Goal: Find specific page/section: Find specific page/section

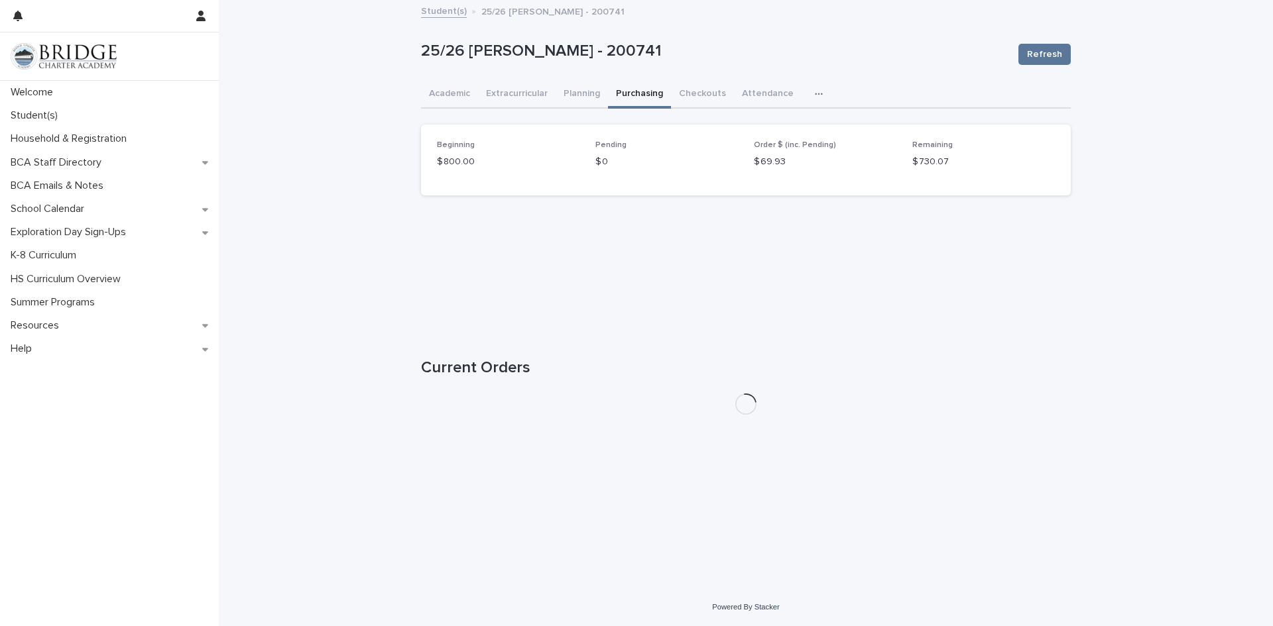
click at [633, 94] on button "Purchasing" at bounding box center [639, 95] width 63 height 28
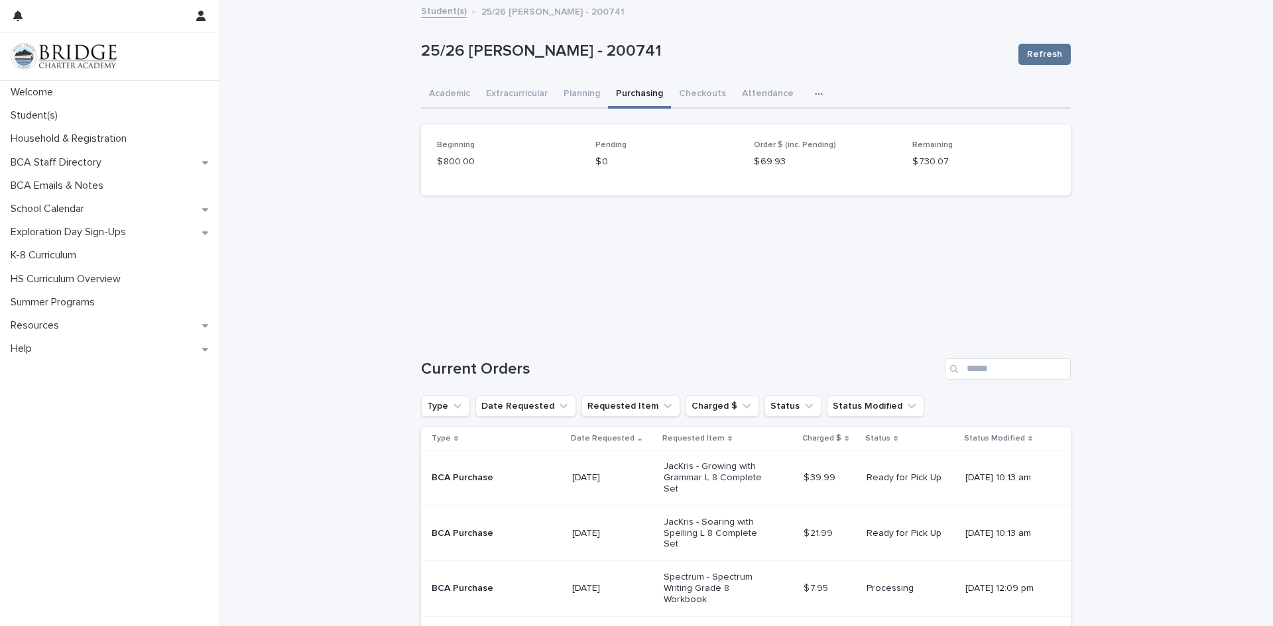
click at [815, 89] on icon "button" at bounding box center [819, 93] width 8 height 9
click at [750, 127] on span "General" at bounding box center [755, 128] width 34 height 9
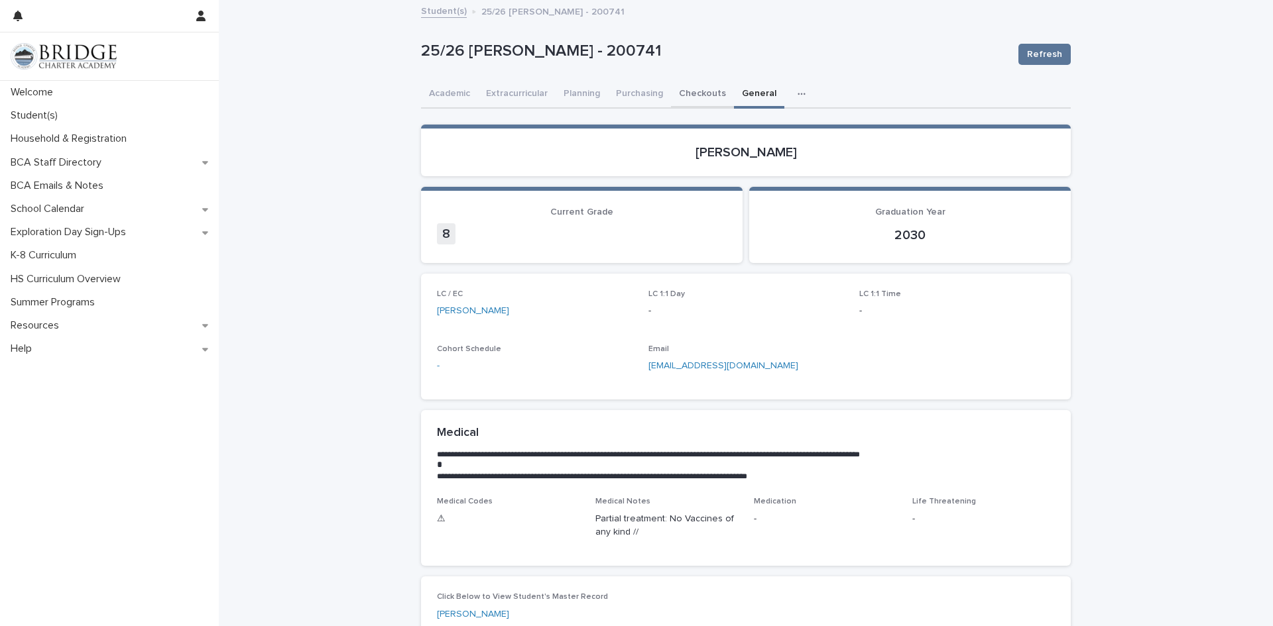
click at [693, 92] on button "Checkouts" at bounding box center [702, 95] width 63 height 28
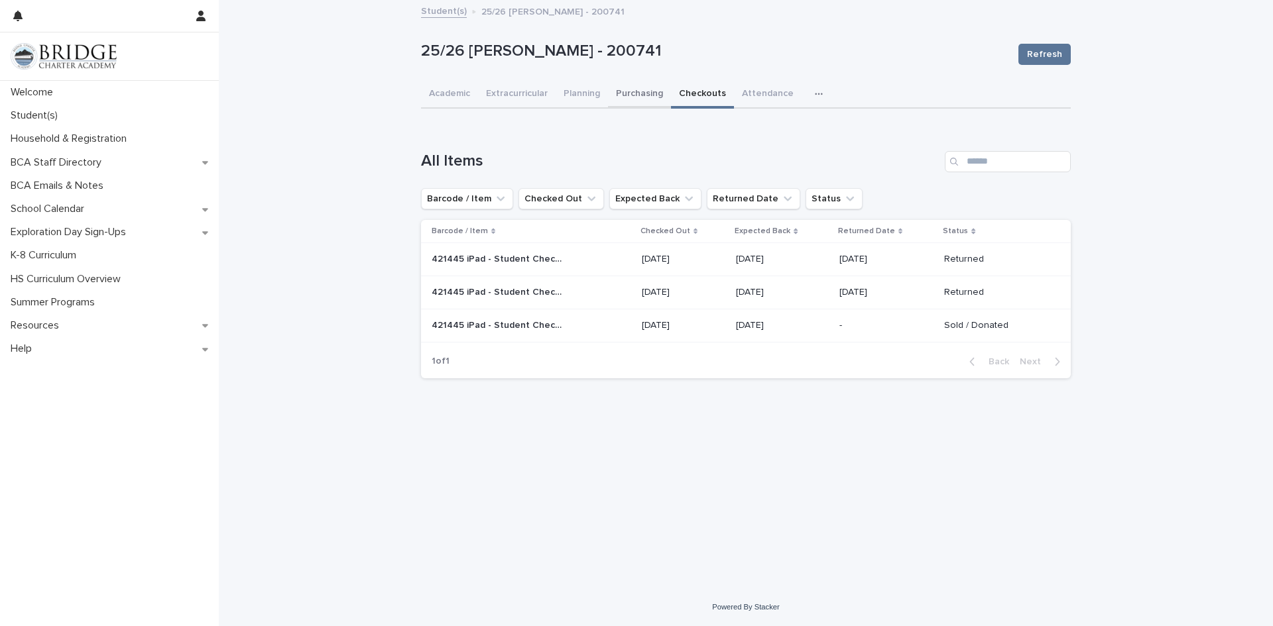
click at [626, 87] on button "Purchasing" at bounding box center [639, 95] width 63 height 28
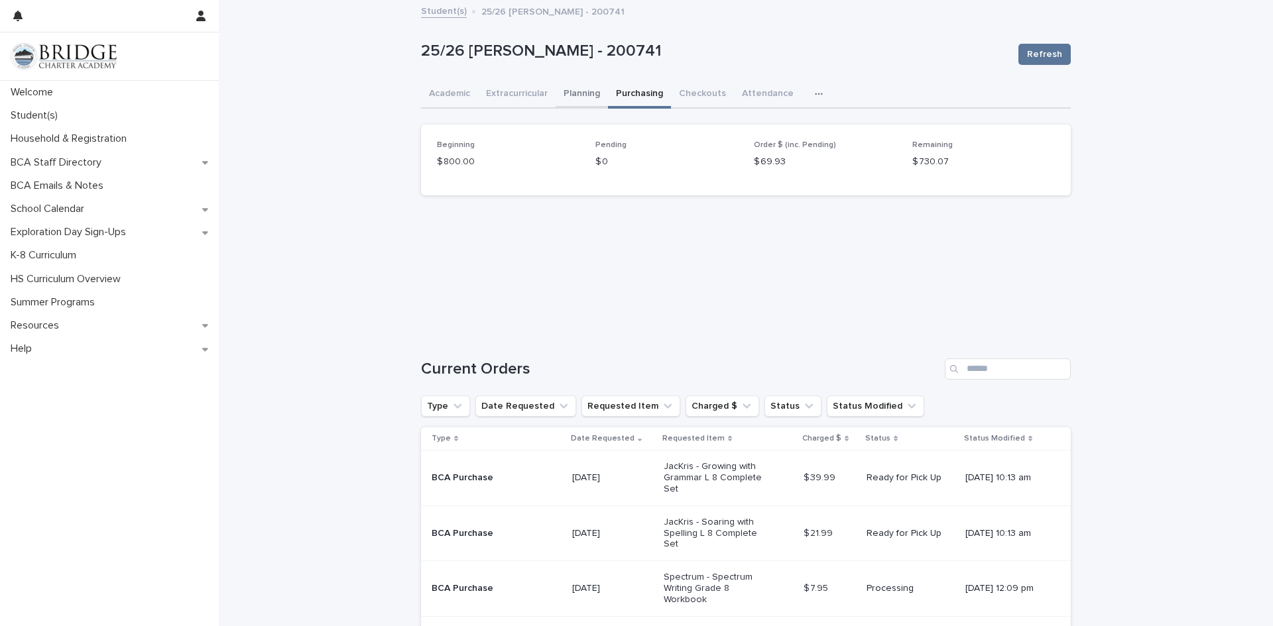
click at [570, 92] on button "Planning" at bounding box center [581, 95] width 52 height 28
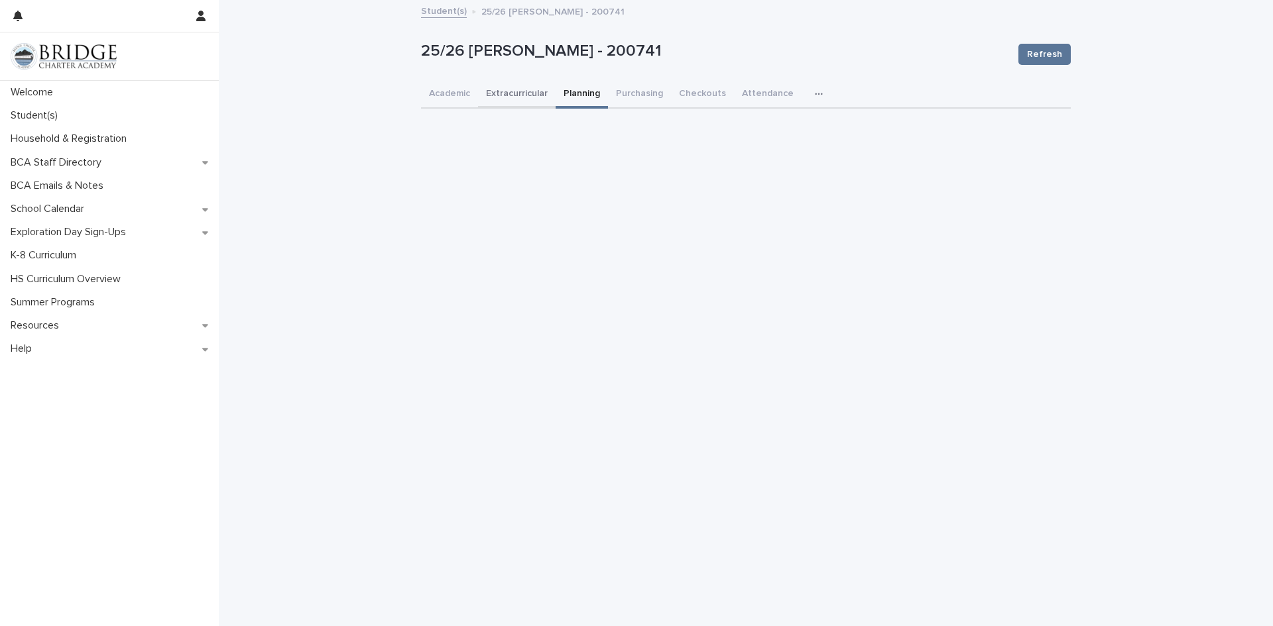
click at [505, 90] on button "Extracurricular" at bounding box center [517, 95] width 78 height 28
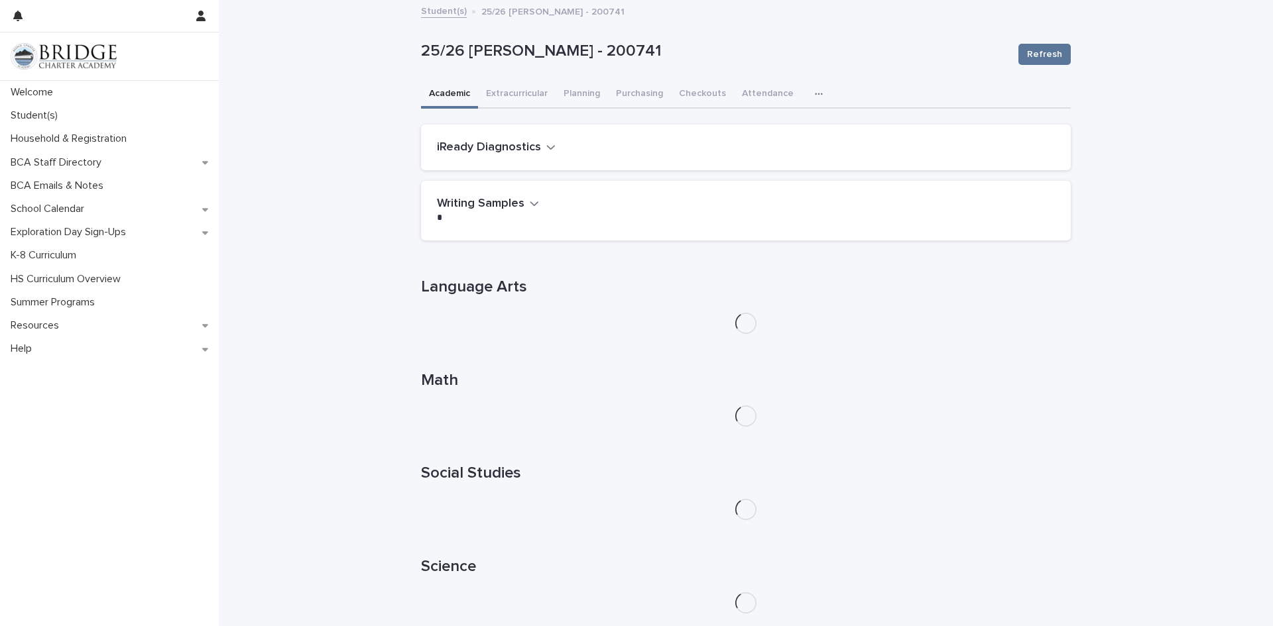
click at [443, 91] on button "Academic" at bounding box center [449, 95] width 57 height 28
click at [101, 141] on p "Household & Registration" at bounding box center [71, 139] width 132 height 13
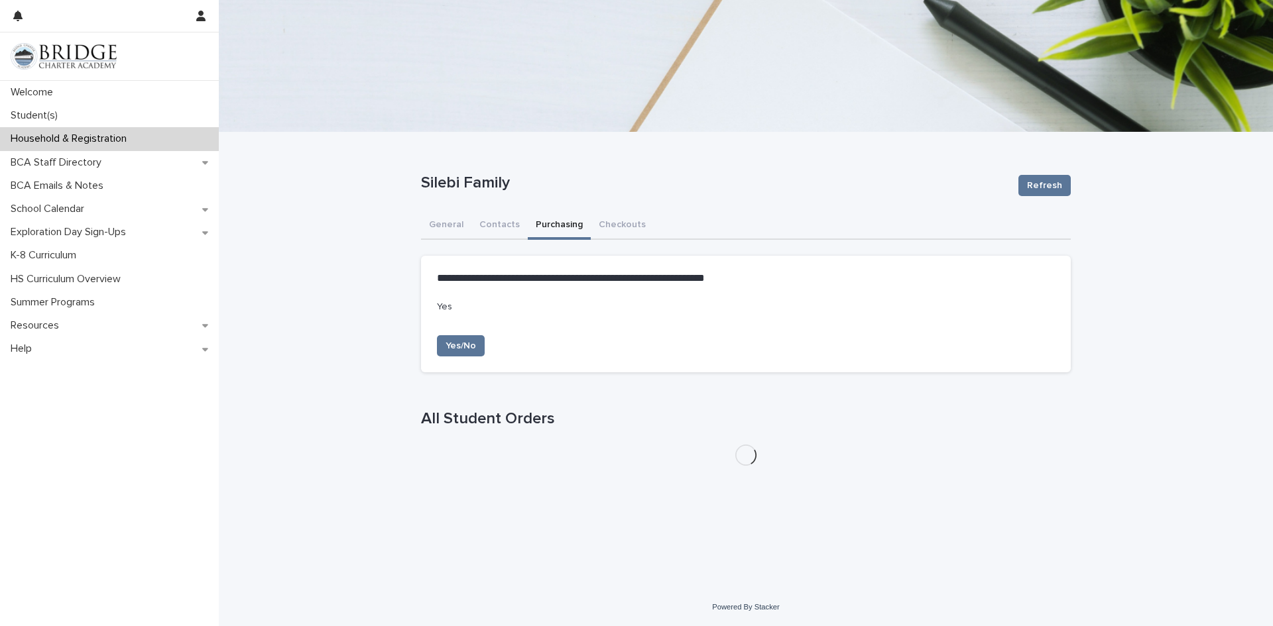
click at [542, 220] on button "Purchasing" at bounding box center [559, 226] width 63 height 28
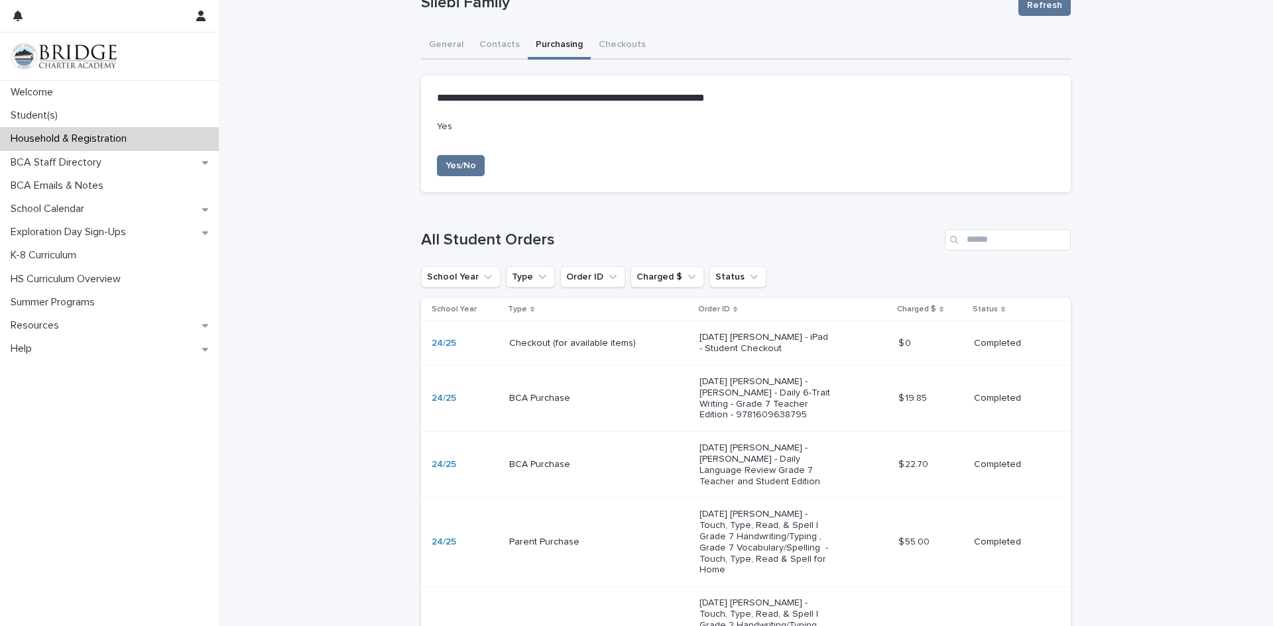
scroll to position [265, 0]
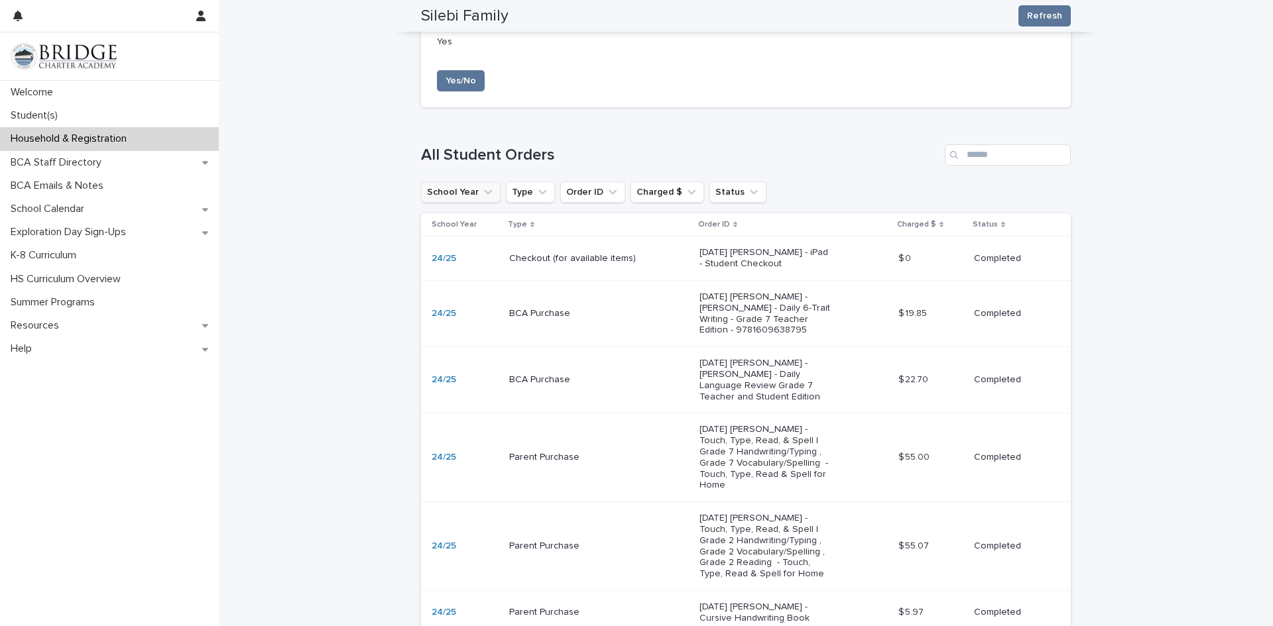
click at [463, 182] on button "School Year" at bounding box center [461, 192] width 80 height 21
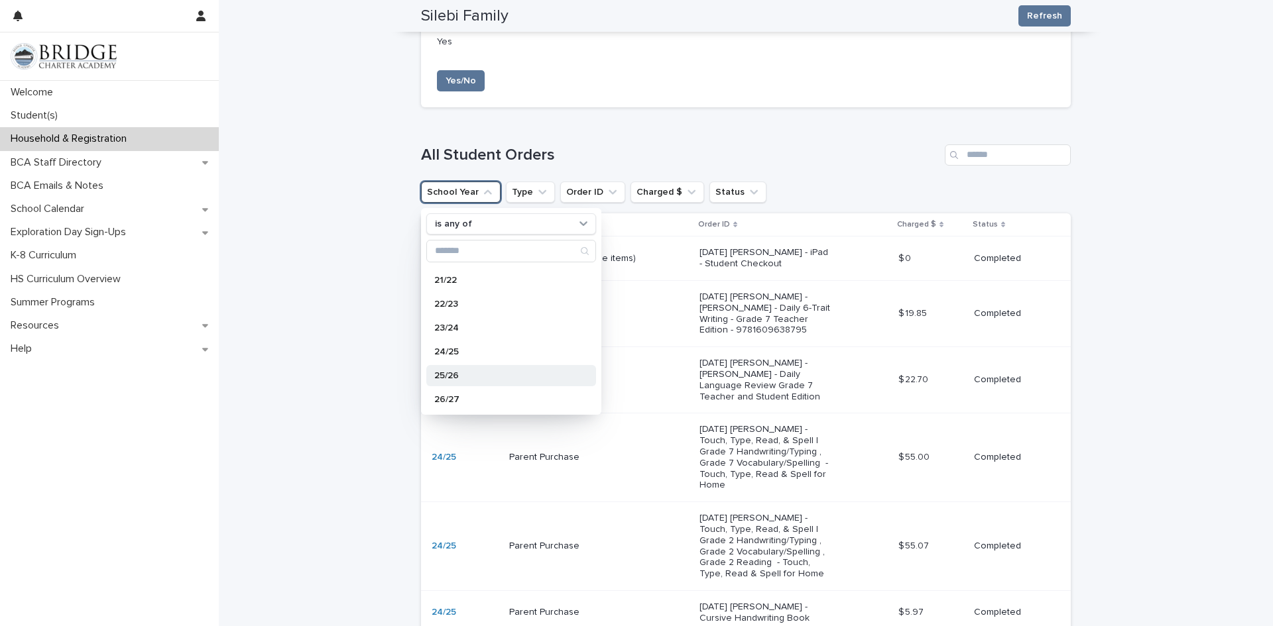
scroll to position [141, 0]
click at [466, 374] on p "25/26" at bounding box center [504, 375] width 141 height 9
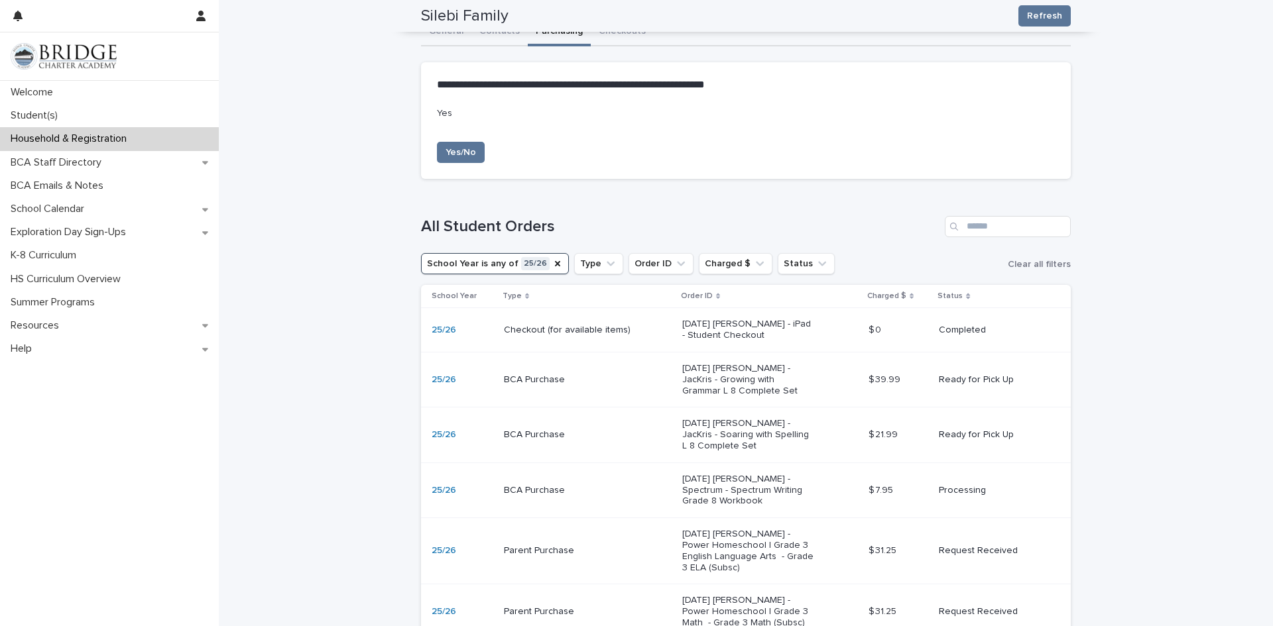
scroll to position [133, 0]
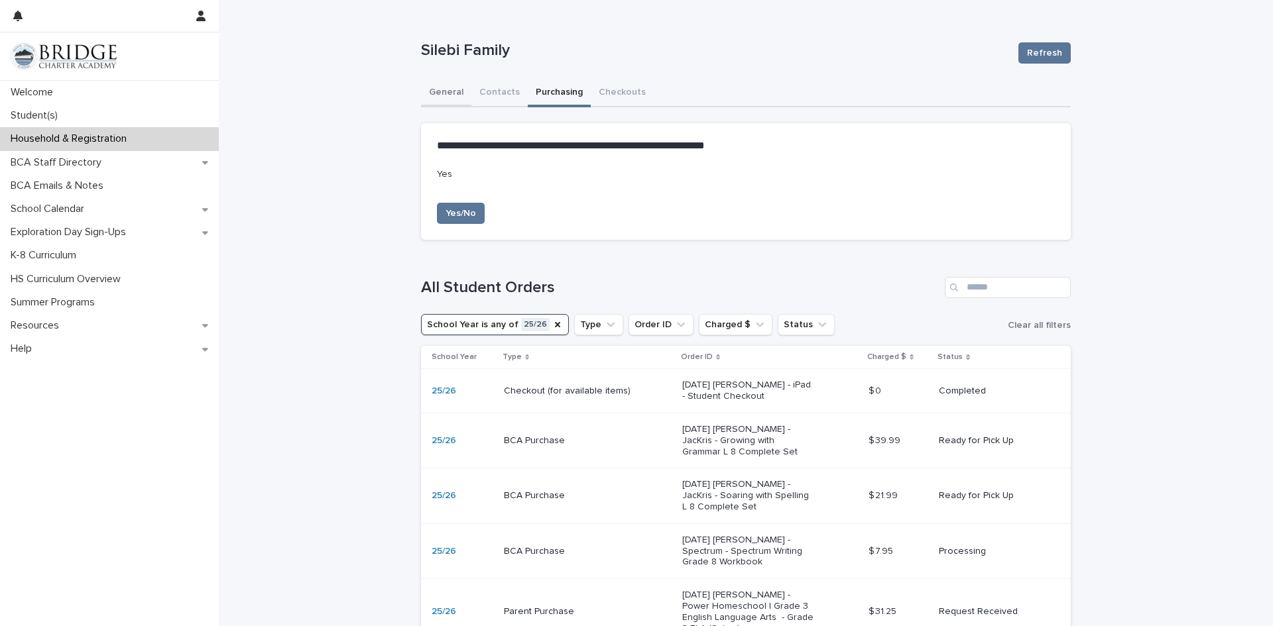
click at [438, 96] on div "**********" at bounding box center [746, 447] width 650 height 734
